Goal: Communication & Community: Answer question/provide support

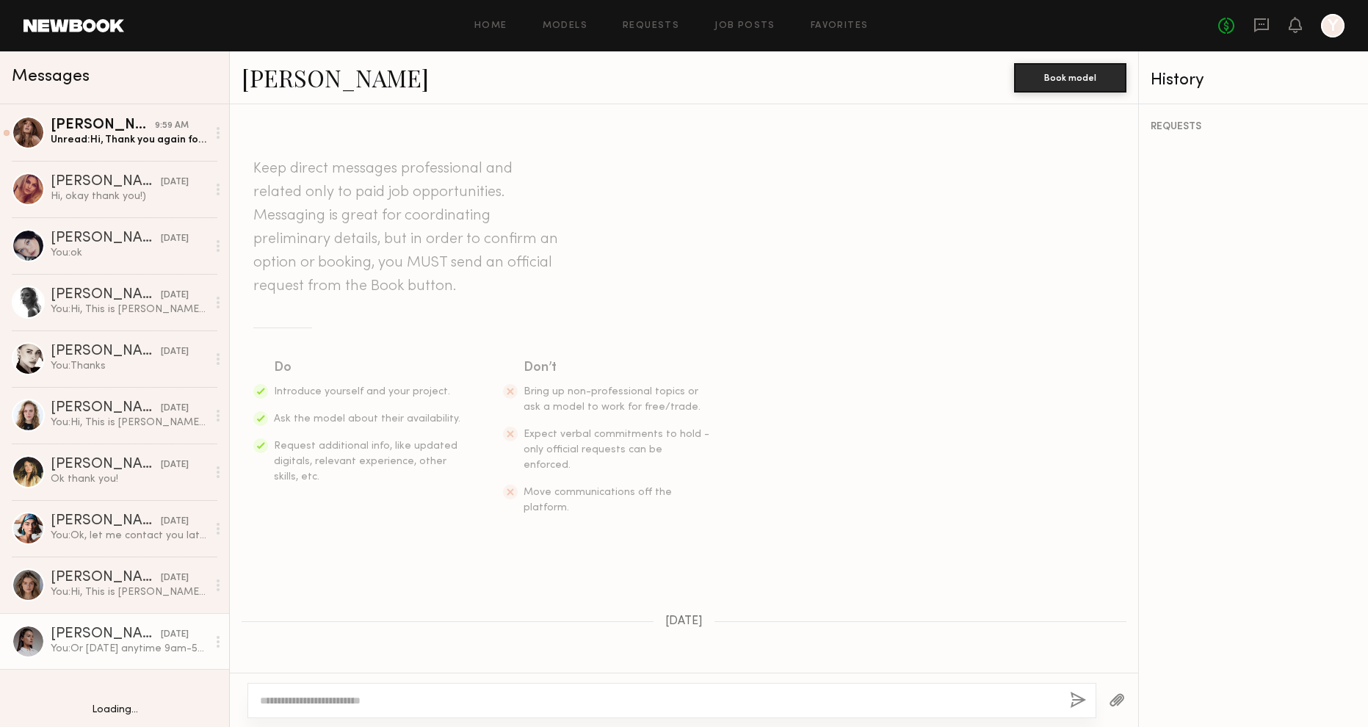
scroll to position [1071, 0]
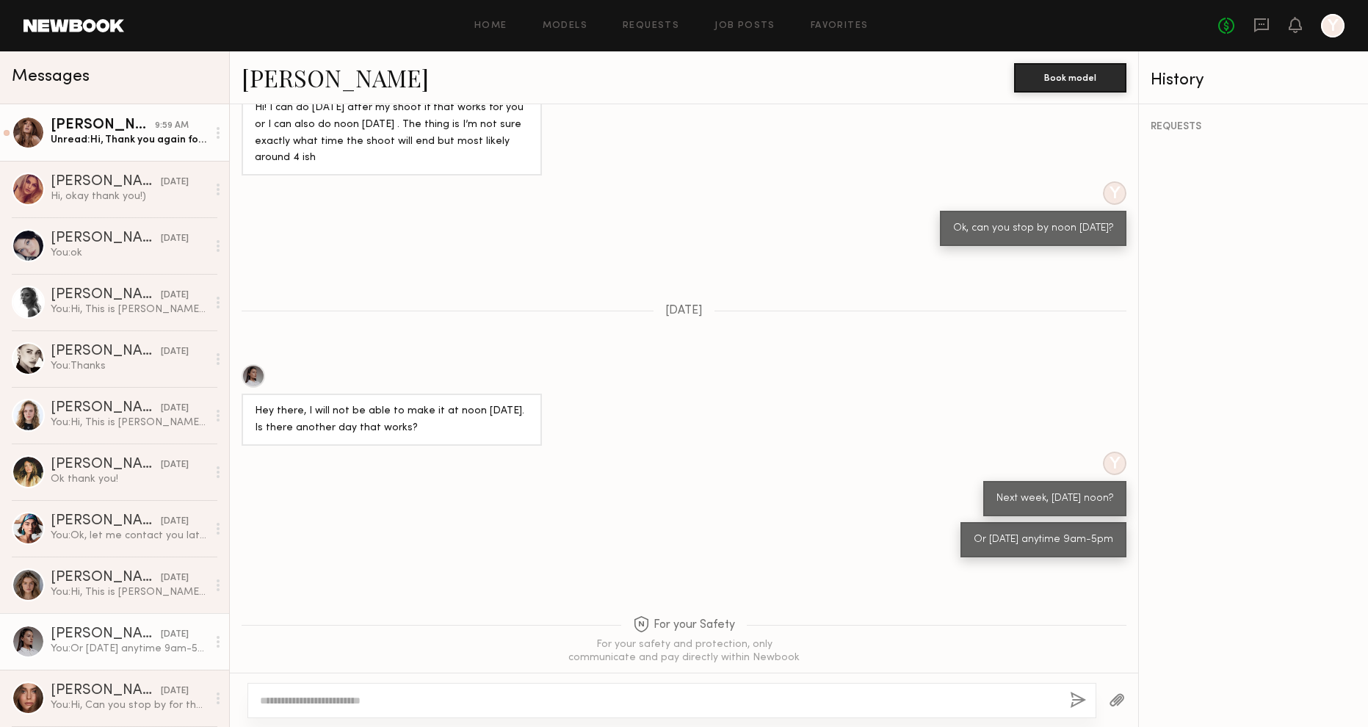
click at [136, 140] on div "Unread: Hi, Thank you again for reaching out and for the opportunity to come in…" at bounding box center [129, 140] width 156 height 14
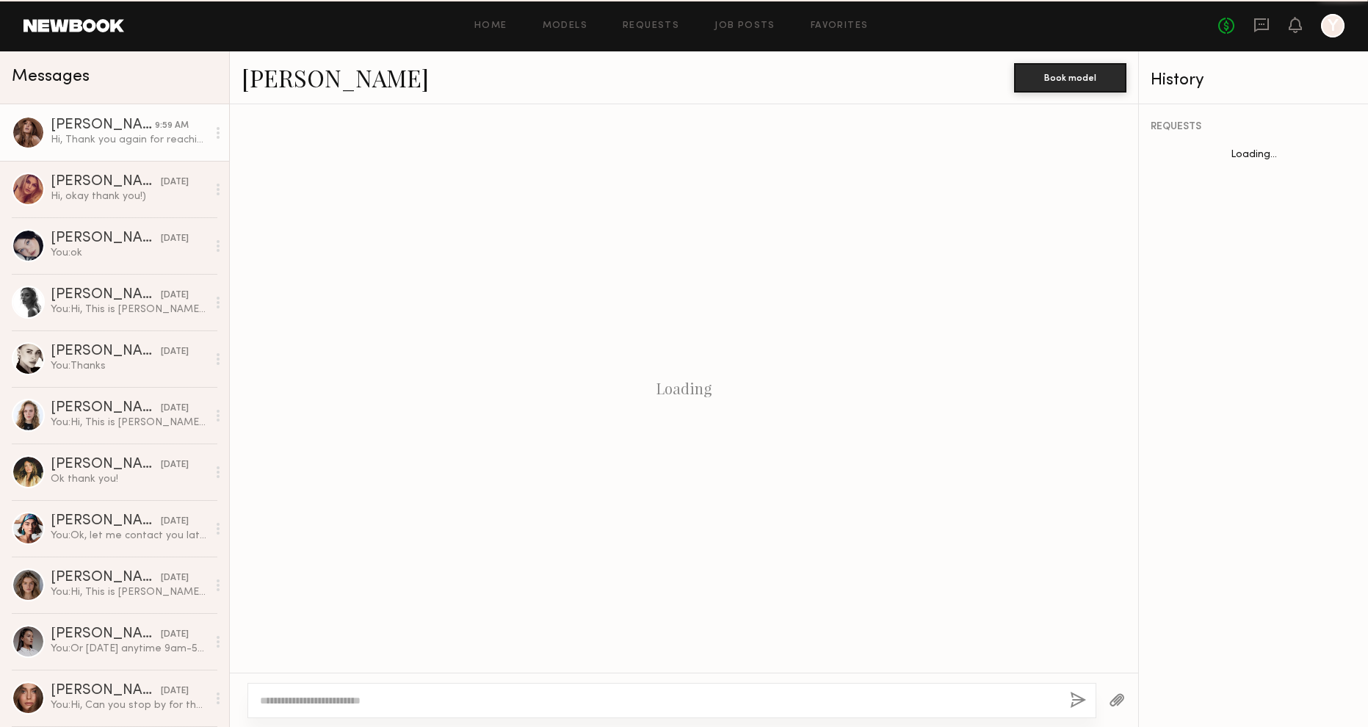
scroll to position [1506, 0]
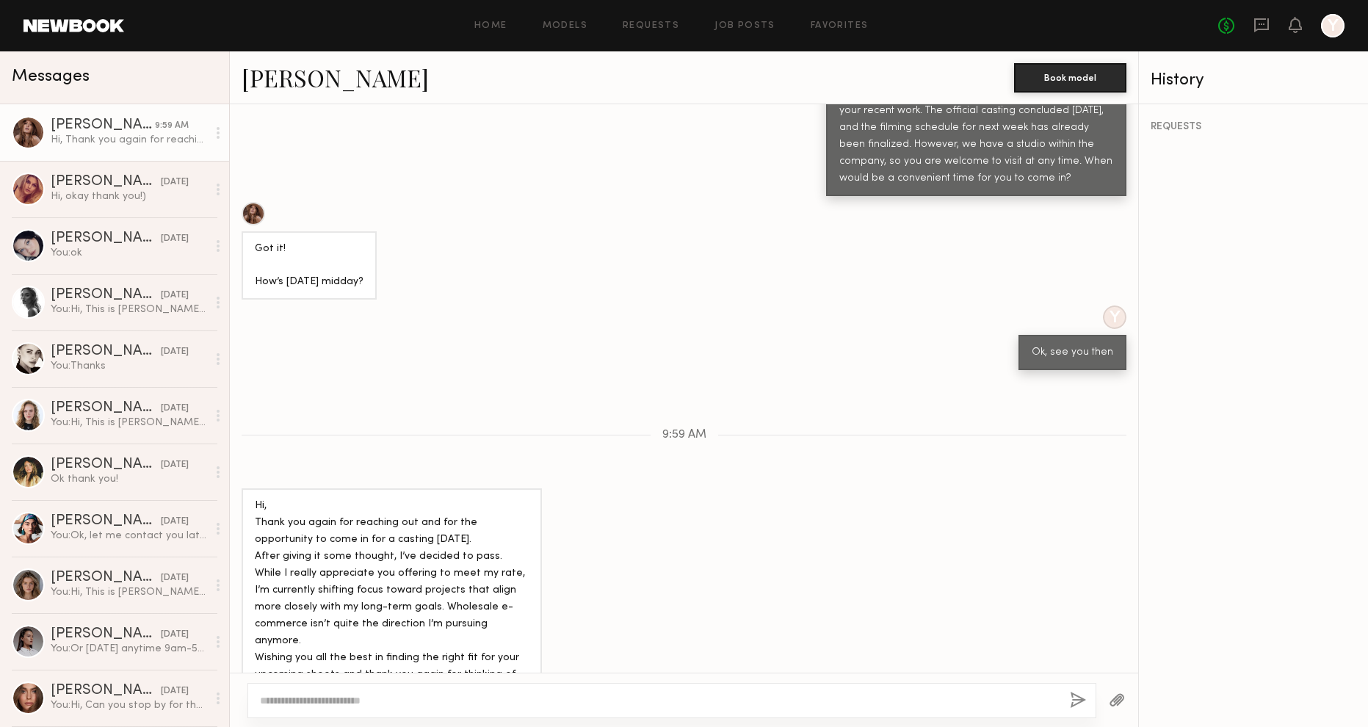
click at [290, 701] on textarea at bounding box center [659, 700] width 798 height 15
type textarea "**"
click at [1077, 699] on button "button" at bounding box center [1078, 701] width 16 height 18
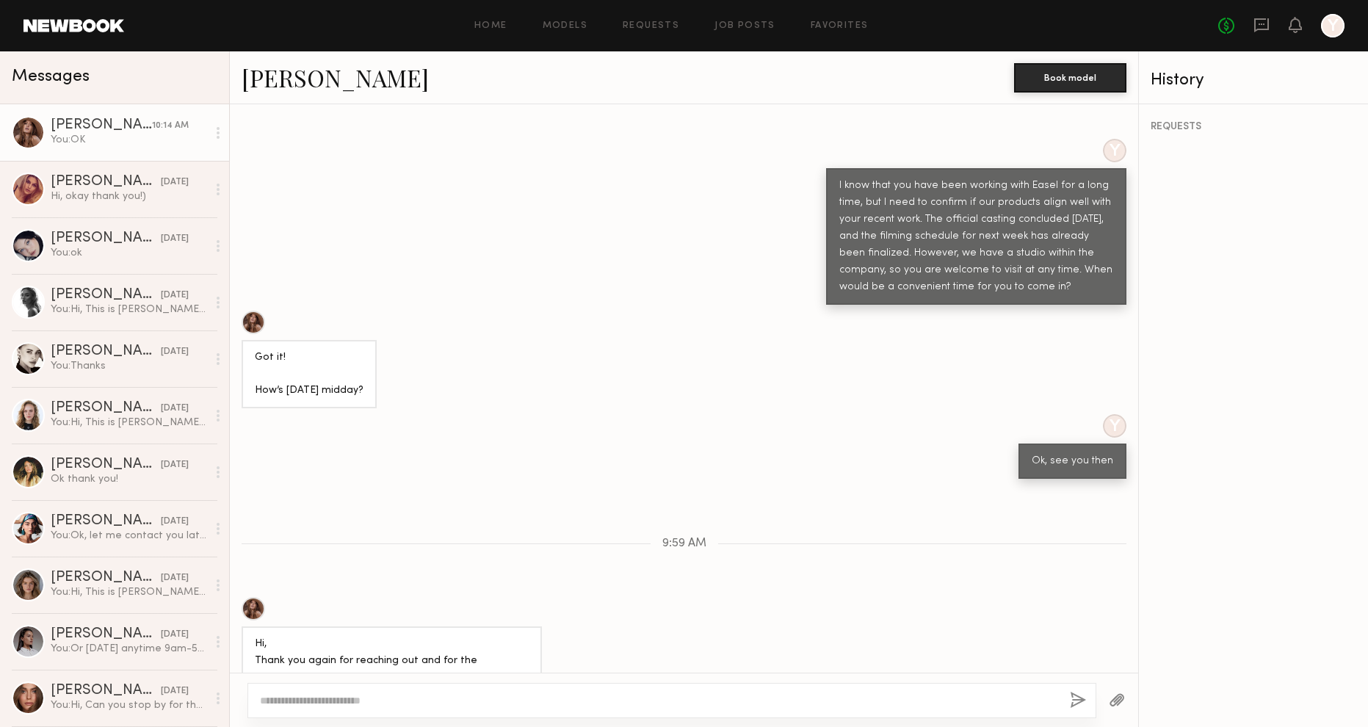
scroll to position [1396, 0]
click at [29, 133] on div at bounding box center [28, 132] width 33 height 33
click at [300, 76] on link "Janelle G." at bounding box center [335, 78] width 187 height 32
